Goal: Information Seeking & Learning: Learn about a topic

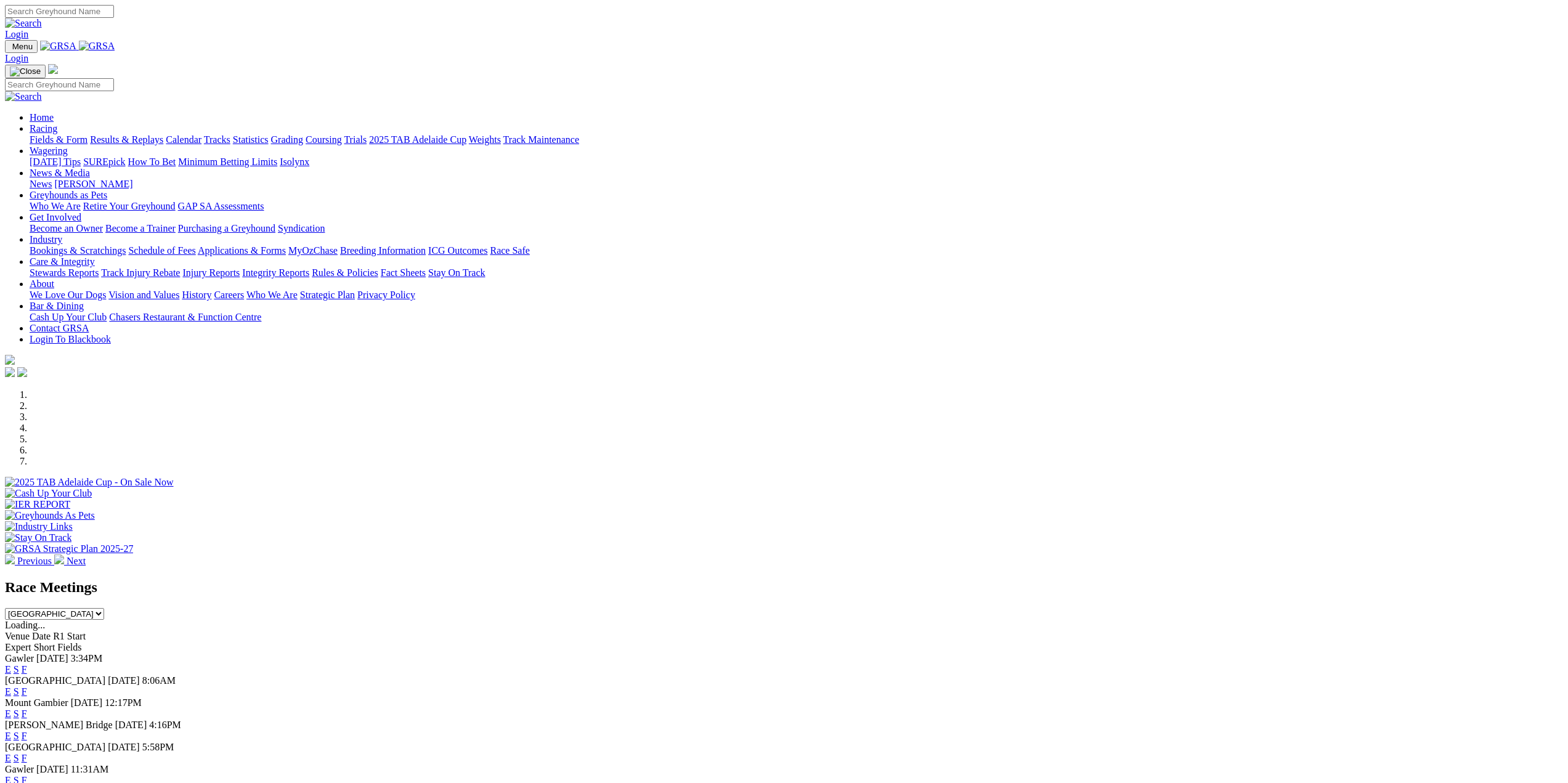
click at [11, 753] on link "E" at bounding box center [8, 758] width 7 height 10
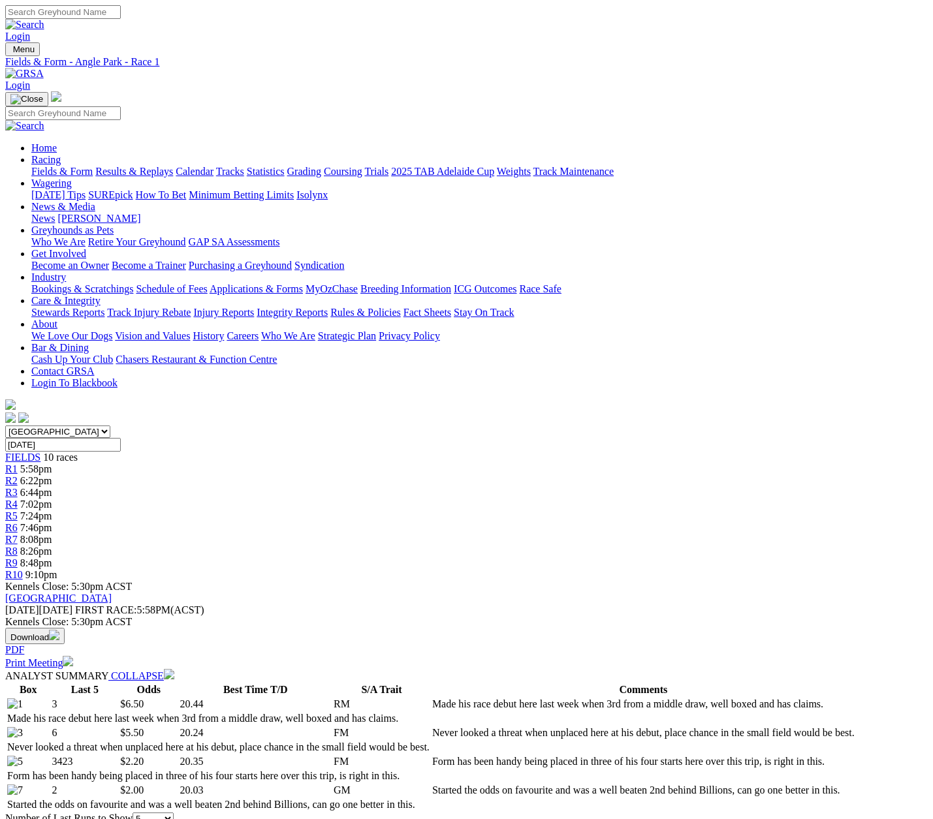
click at [18, 534] on link "R7" at bounding box center [11, 539] width 12 height 11
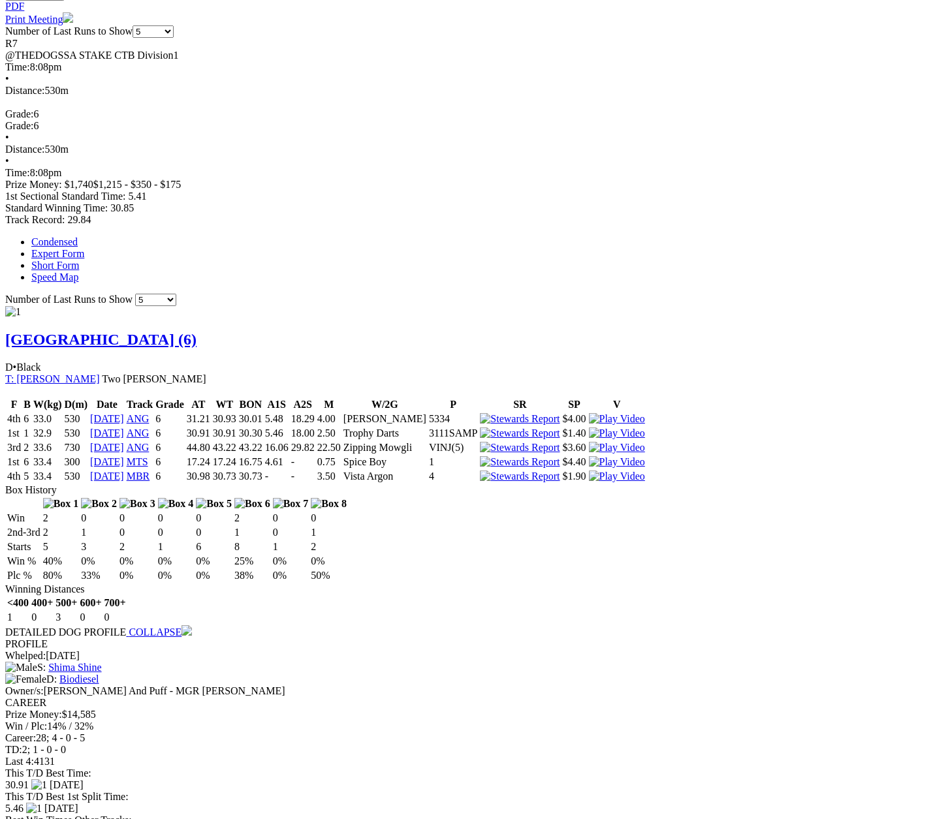
scroll to position [653, 0]
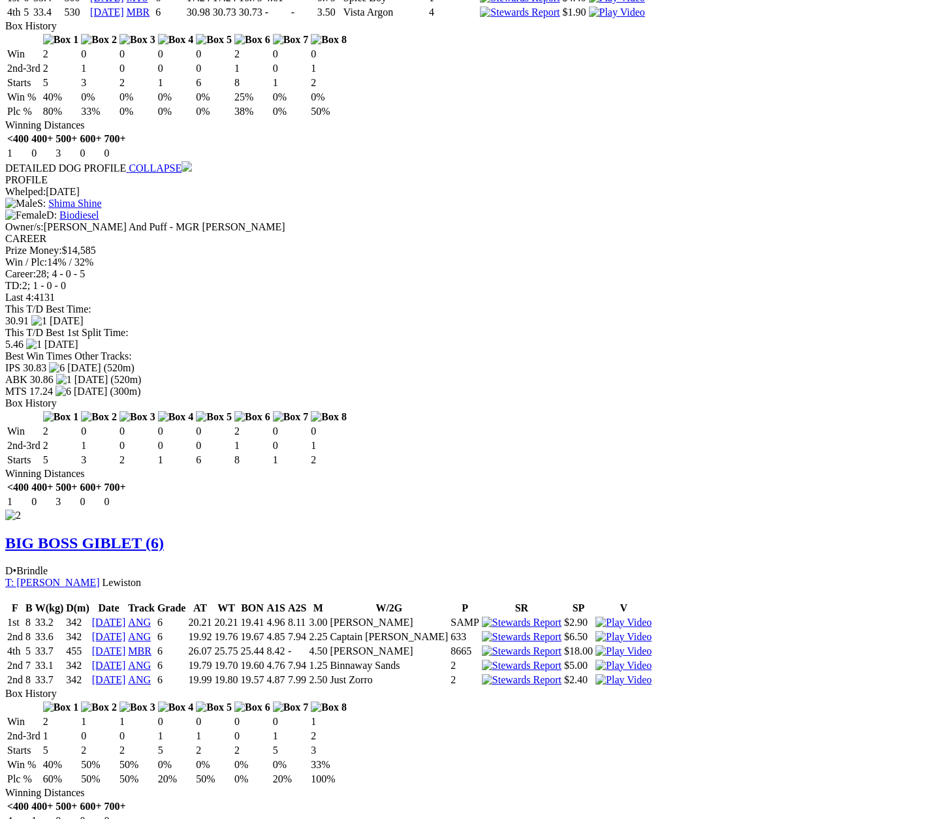
scroll to position [1110, 0]
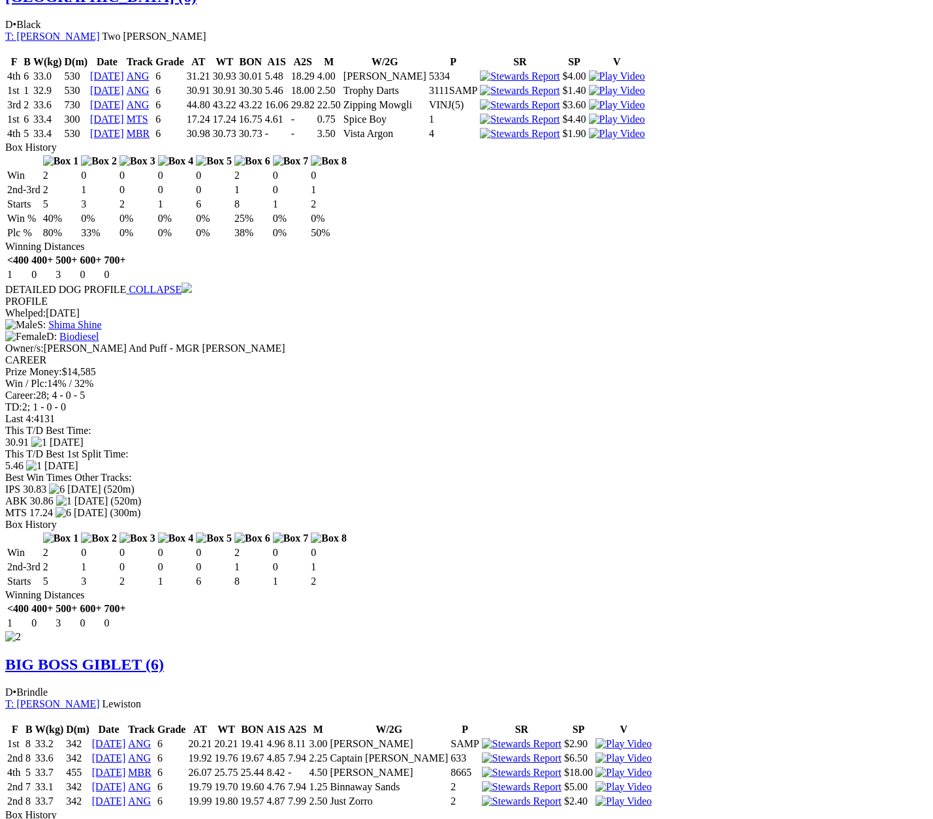
scroll to position [965, 0]
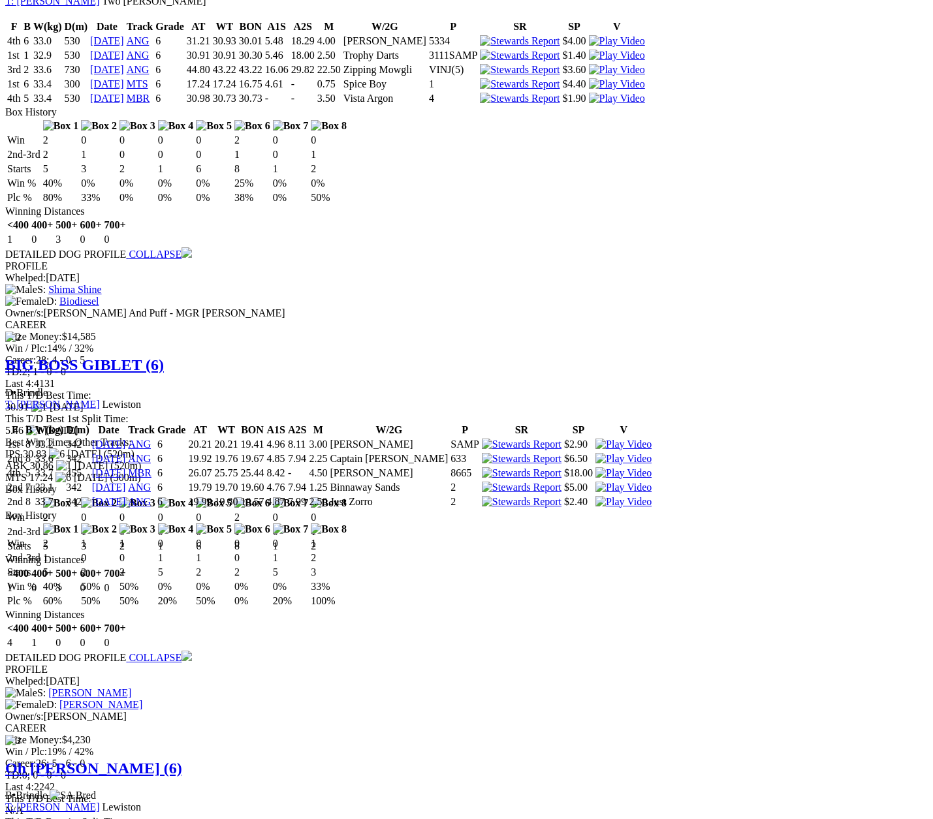
scroll to position [1110, 0]
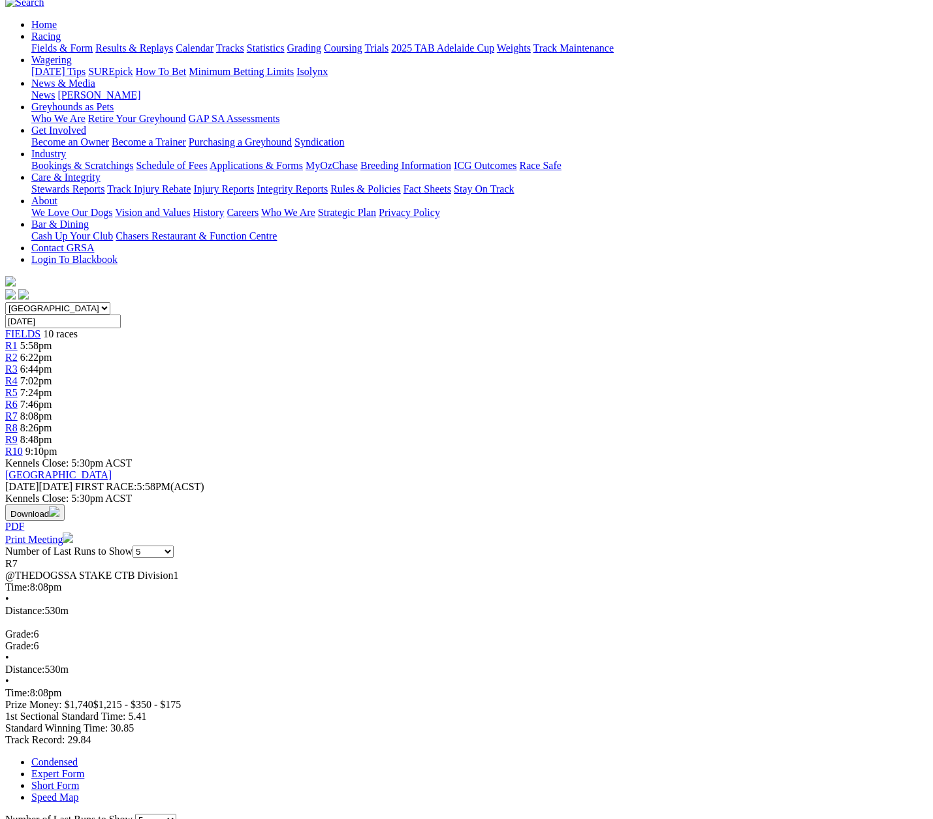
scroll to position [0, 0]
